Goal: Book appointment/travel/reservation

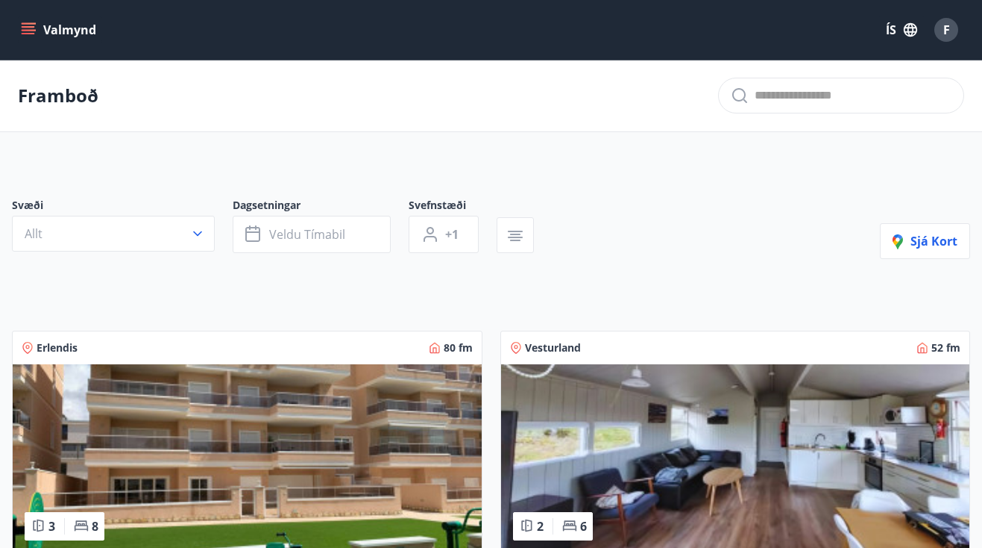
click at [29, 42] on button "Valmynd" at bounding box center [60, 29] width 84 height 27
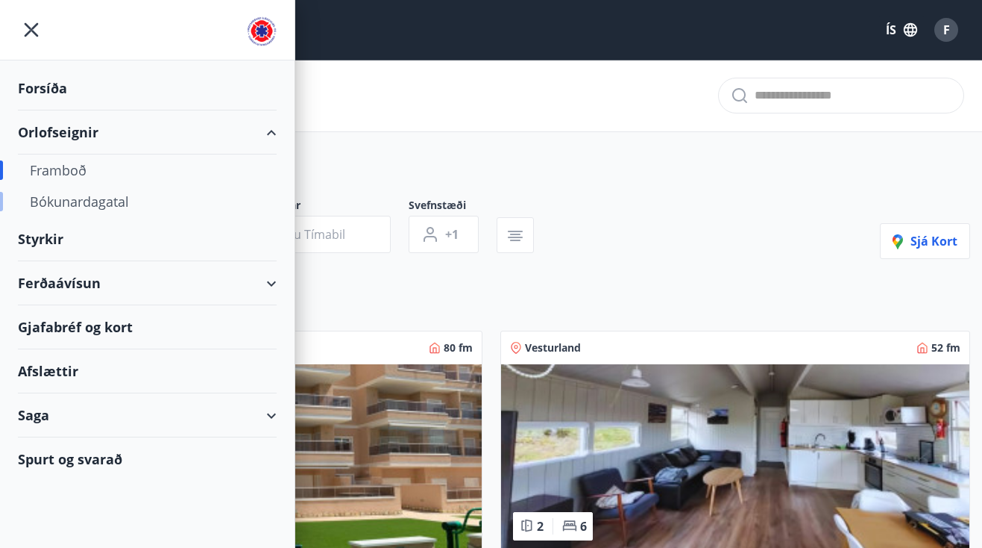
click at [87, 199] on div "Bókunardagatal" at bounding box center [147, 201] width 235 height 31
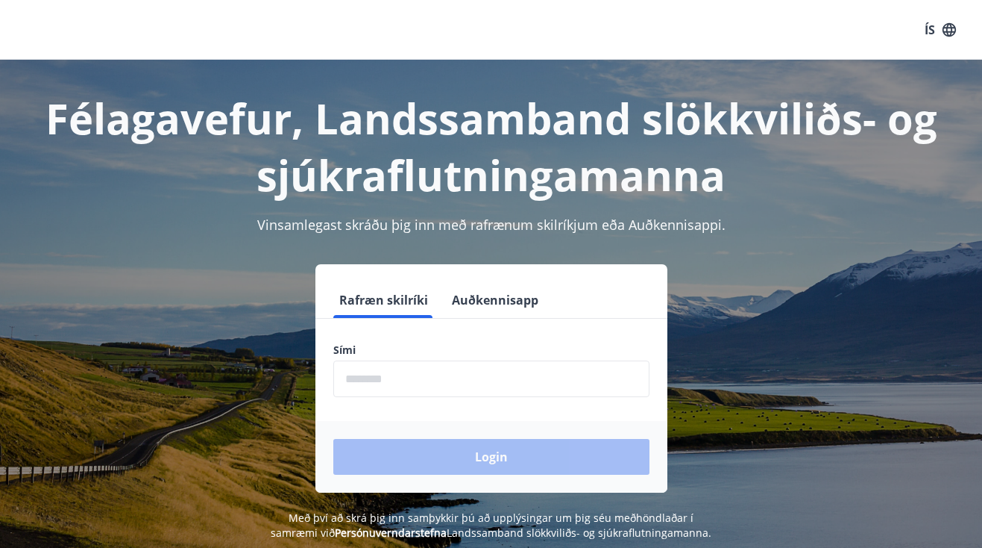
click at [462, 383] on input "phone" at bounding box center [491, 378] width 316 height 37
type input "********"
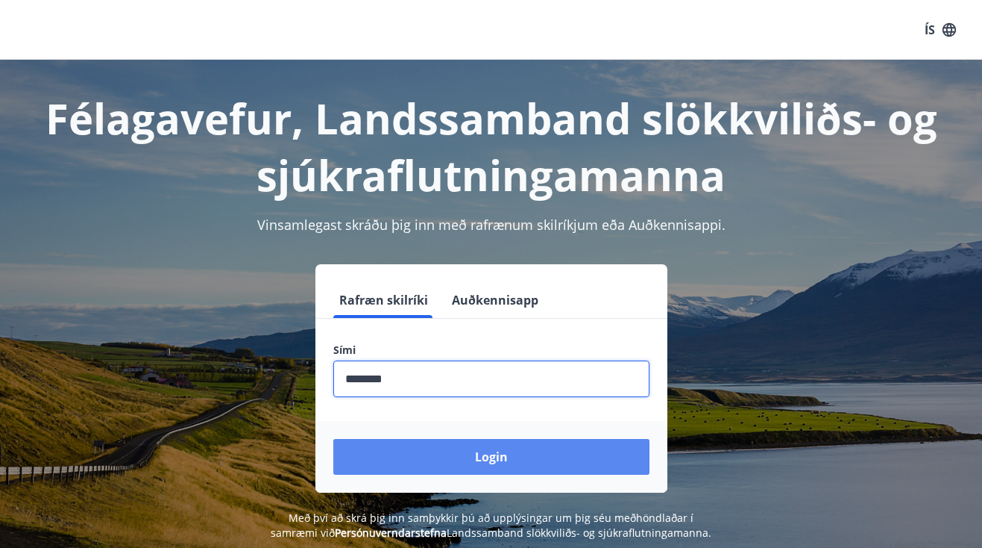
click at [451, 463] on button "Login" at bounding box center [491, 457] width 316 height 36
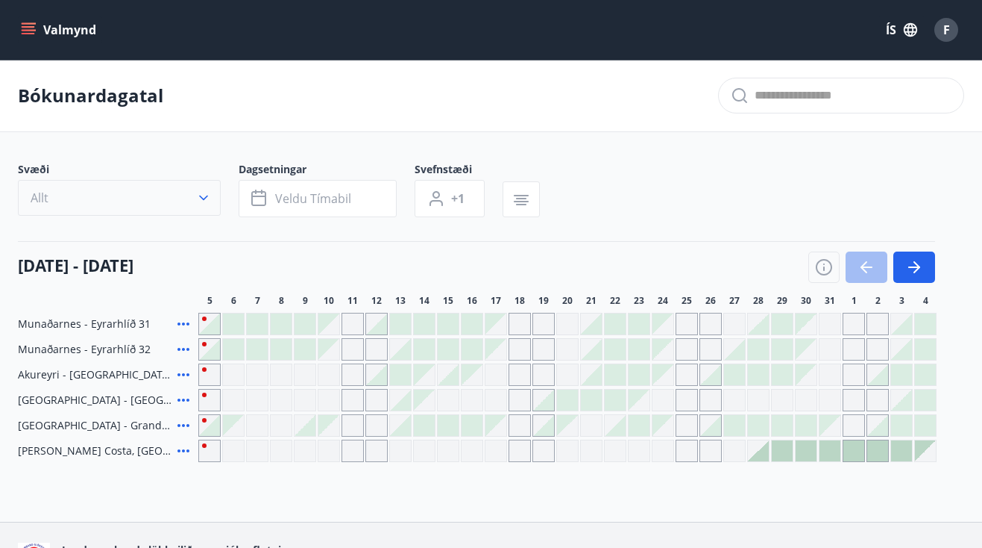
click at [201, 190] on icon "button" at bounding box center [203, 197] width 15 height 15
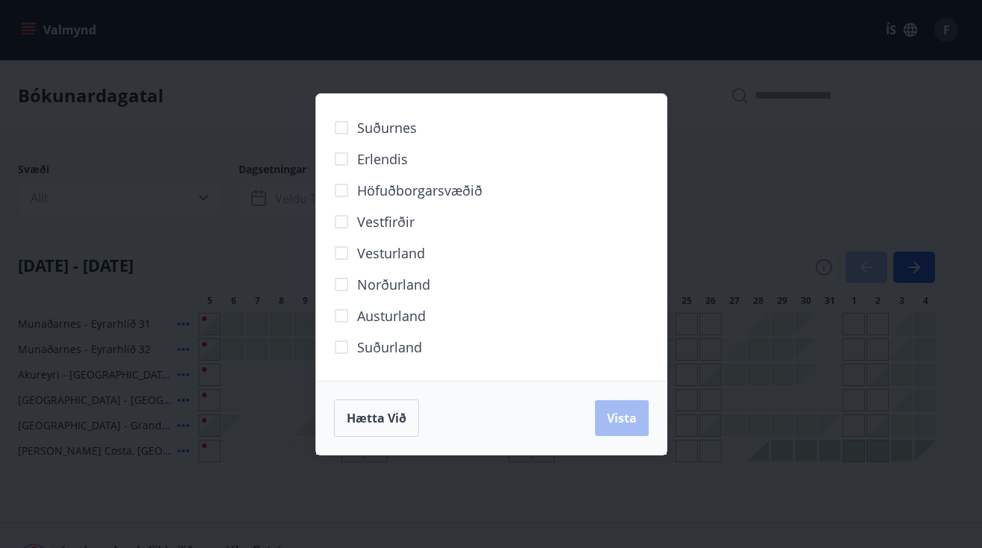
click at [380, 286] on span "Norðurland" at bounding box center [393, 284] width 73 height 19
click at [631, 411] on span "Vista" at bounding box center [622, 418] width 30 height 16
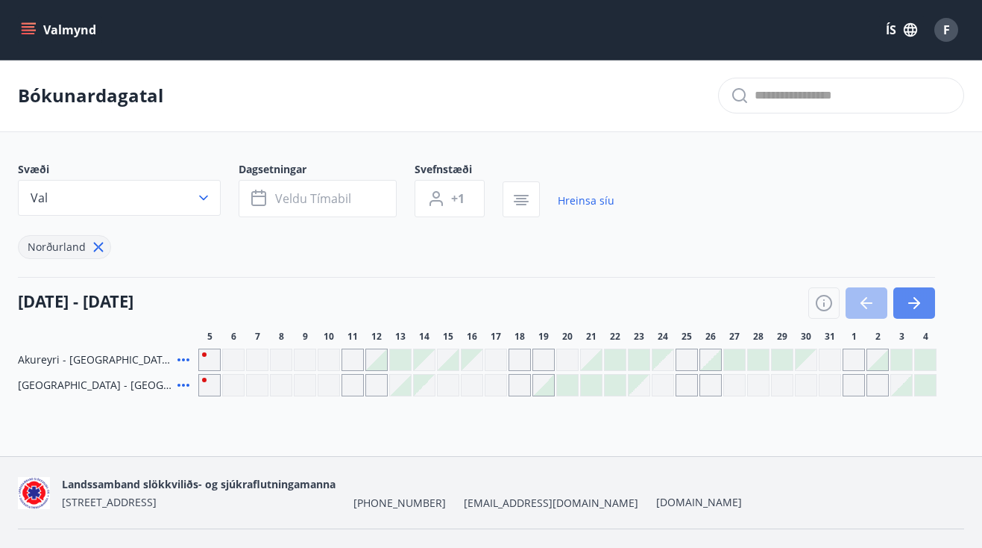
click at [915, 314] on button "button" at bounding box center [915, 302] width 42 height 31
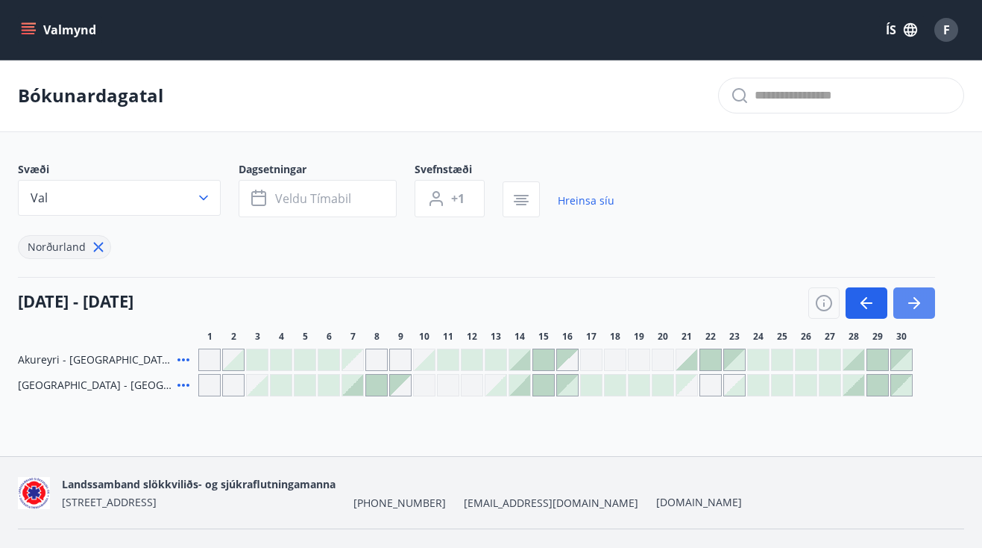
click at [915, 314] on button "button" at bounding box center [915, 302] width 42 height 31
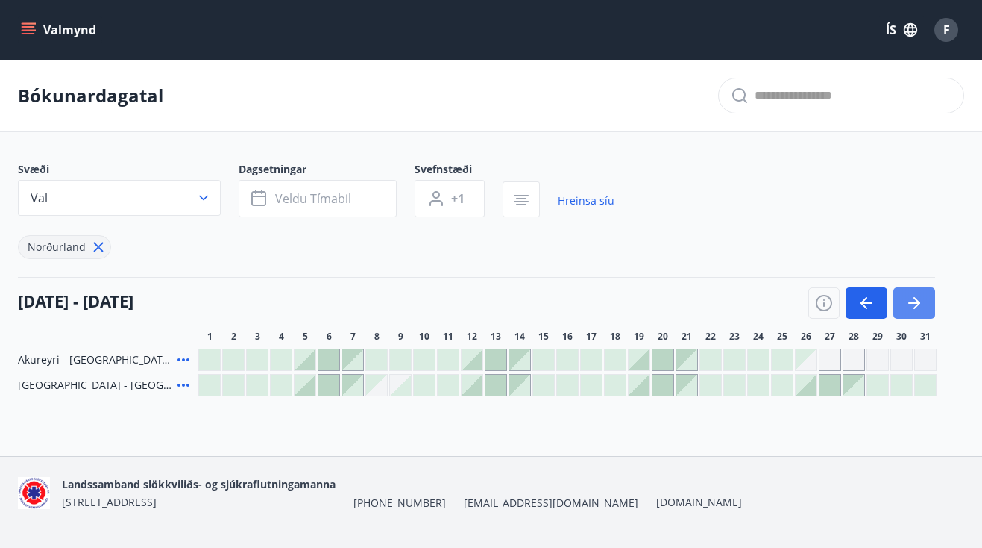
click at [915, 314] on button "button" at bounding box center [915, 302] width 42 height 31
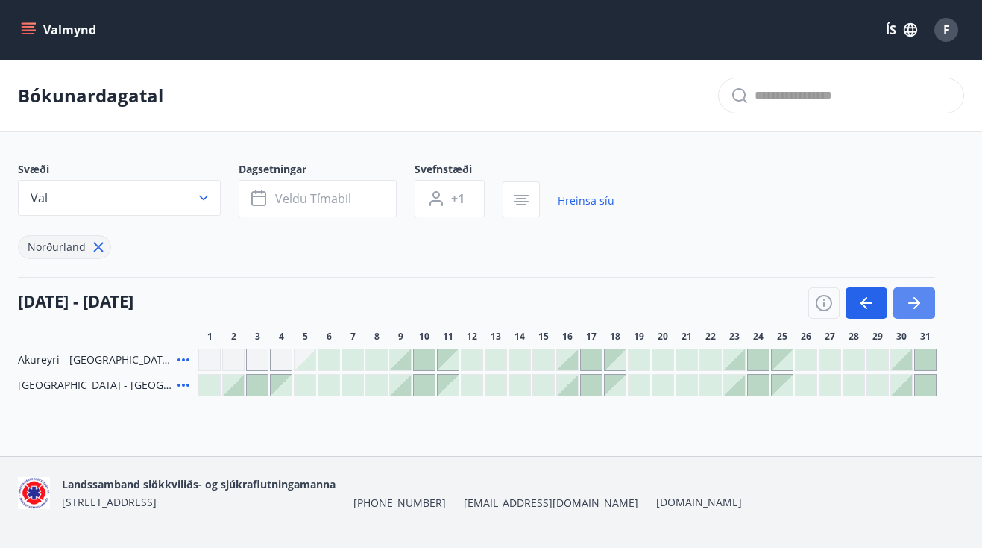
click at [915, 314] on button "button" at bounding box center [915, 302] width 42 height 31
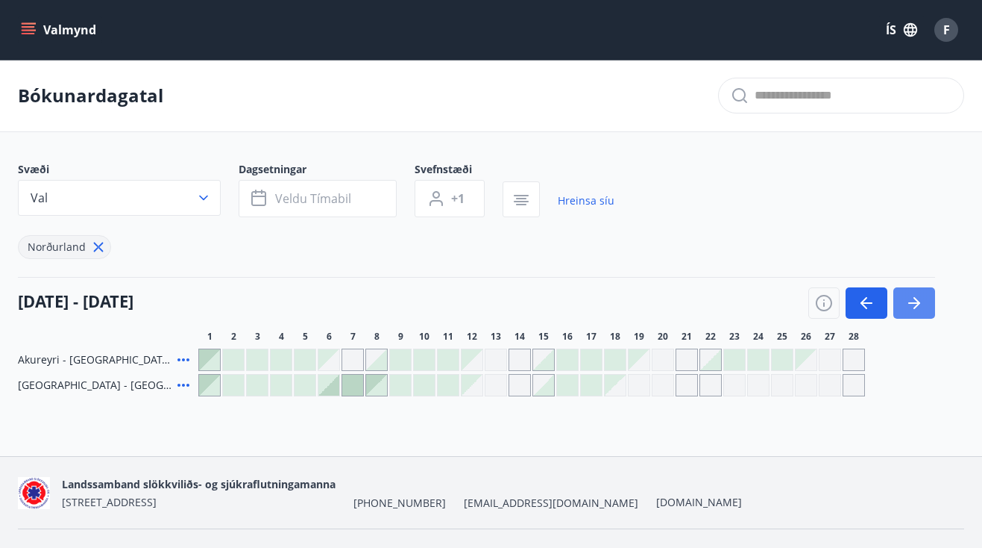
click at [915, 314] on button "button" at bounding box center [915, 302] width 42 height 31
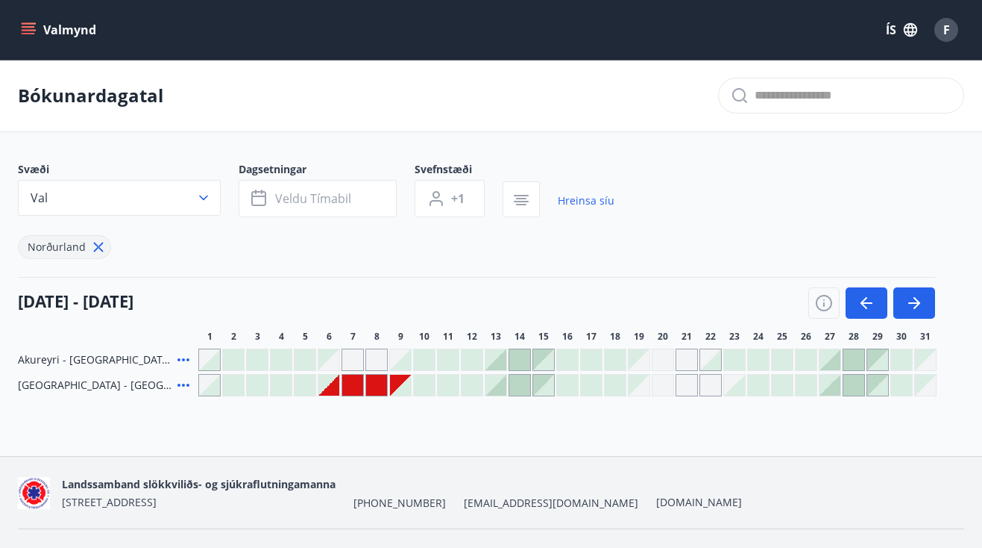
click at [333, 390] on div "Gráir dagar eru ekki bókanlegir" at bounding box center [329, 384] width 21 height 21
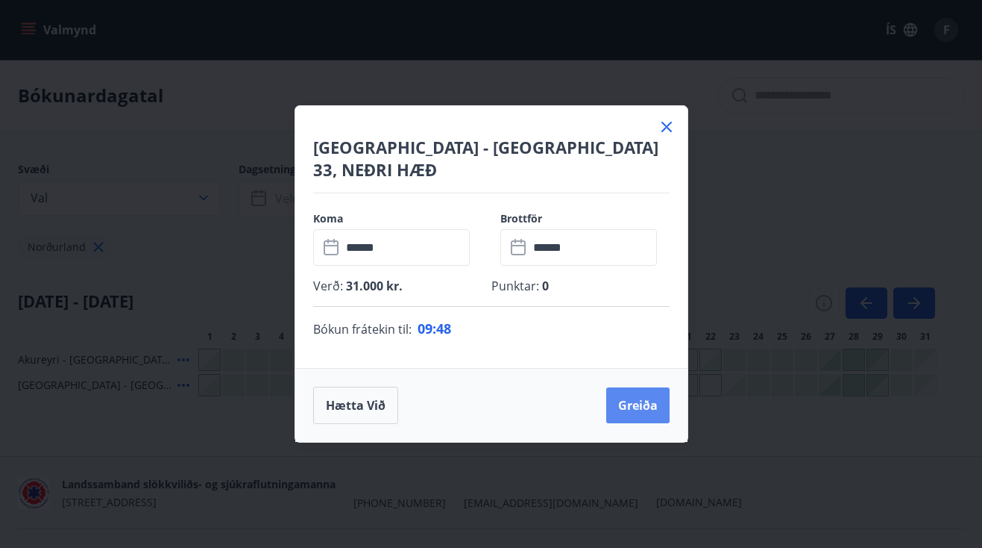
click at [660, 387] on button "Greiða" at bounding box center [637, 405] width 63 height 36
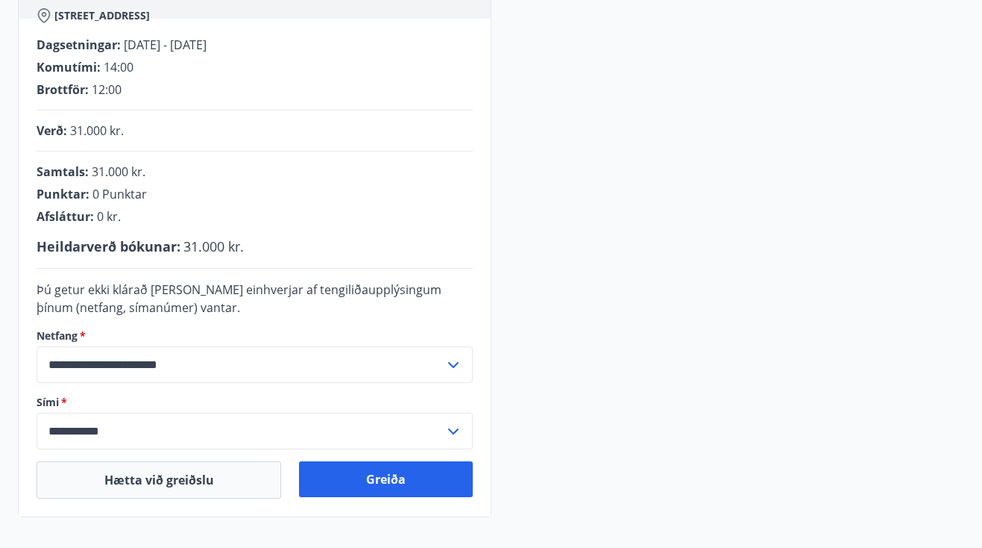
scroll to position [335, 0]
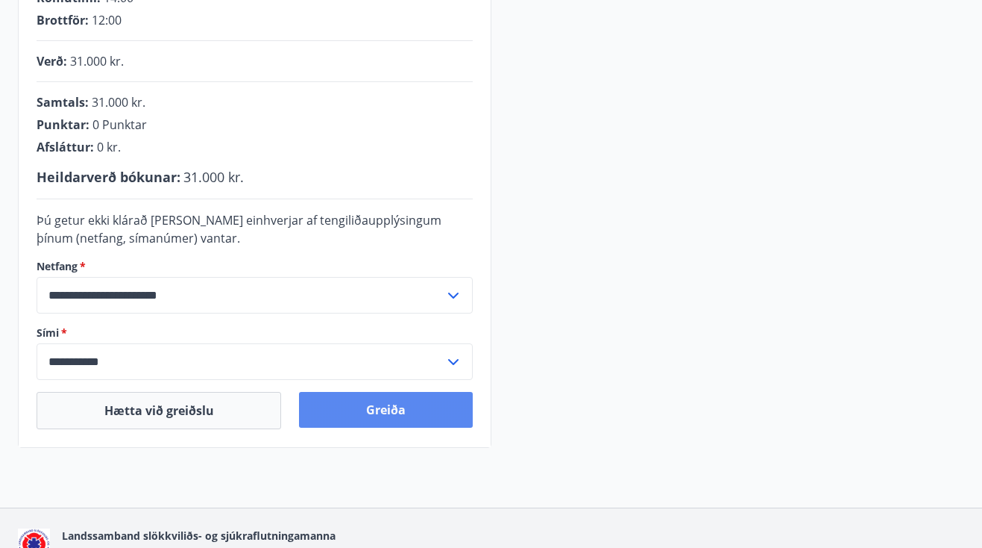
click at [339, 396] on button "Greiða" at bounding box center [385, 410] width 173 height 36
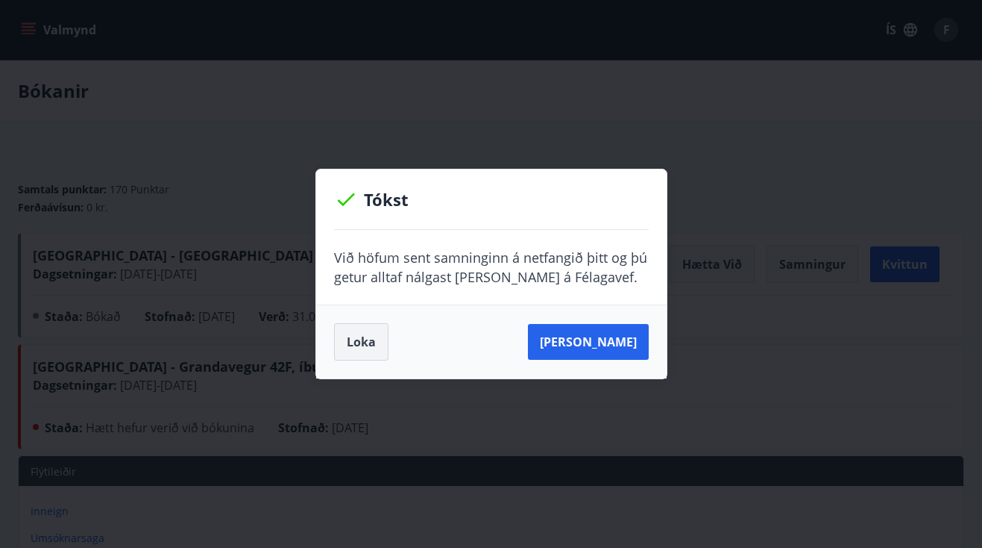
click at [363, 347] on button "Loka" at bounding box center [361, 341] width 54 height 37
